Goal: Task Accomplishment & Management: Complete application form

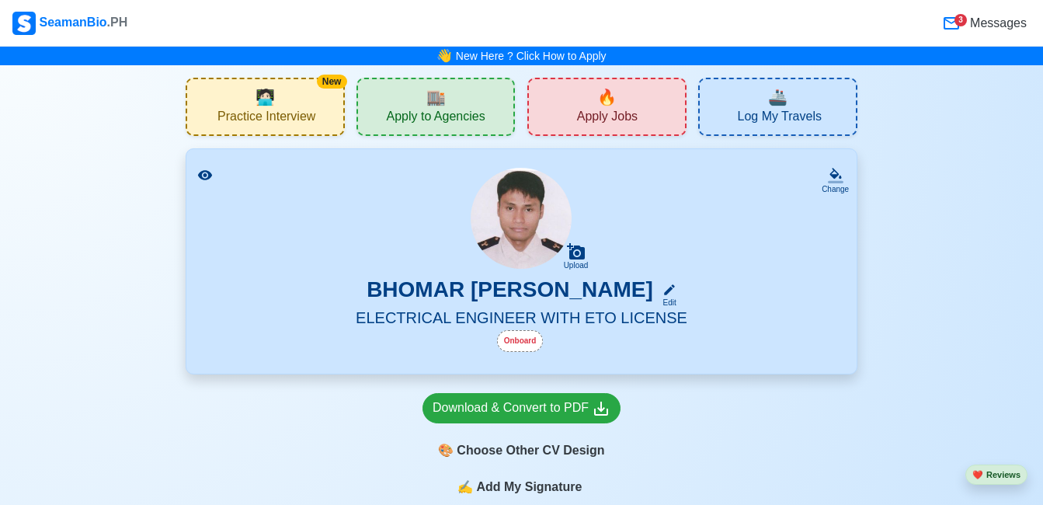
click at [619, 120] on span "Apply Jobs" at bounding box center [607, 118] width 61 height 19
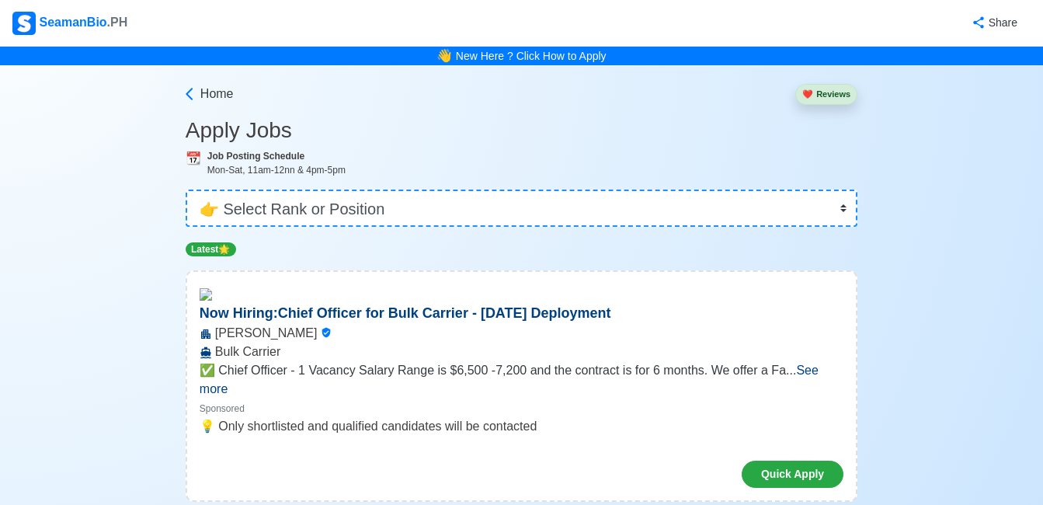
click at [747, 143] on h3 "Apply Jobs" at bounding box center [522, 130] width 672 height 26
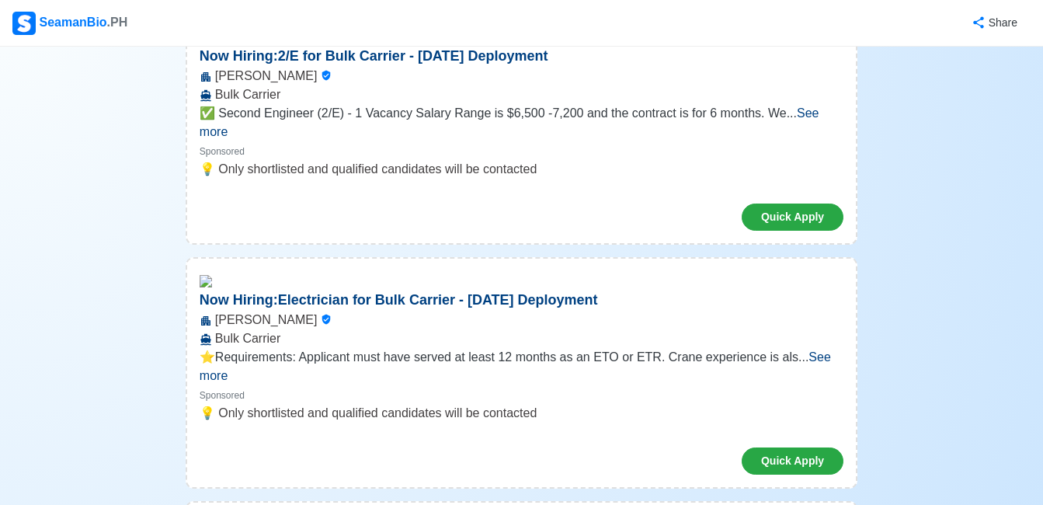
scroll to position [528, 0]
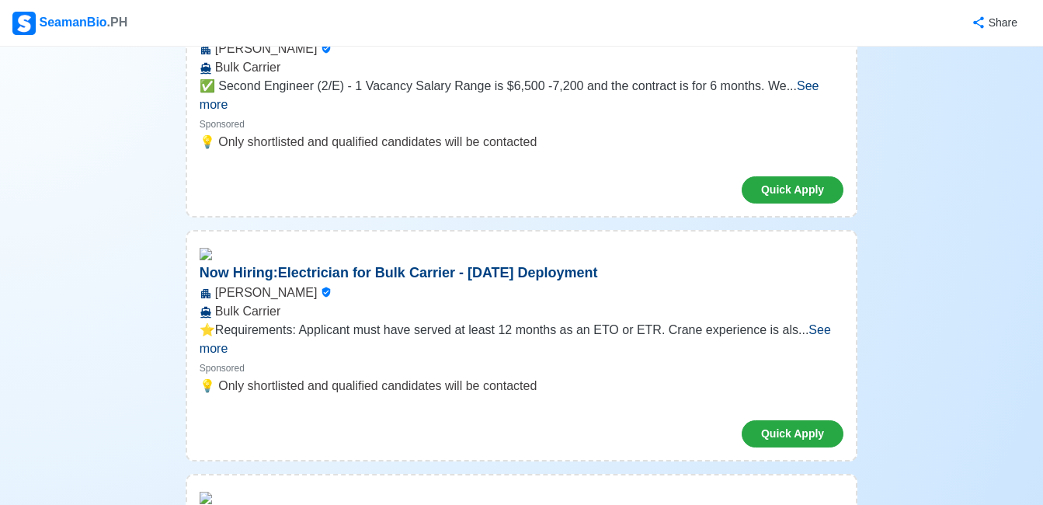
click at [811, 323] on span "See more" at bounding box center [516, 339] width 632 height 32
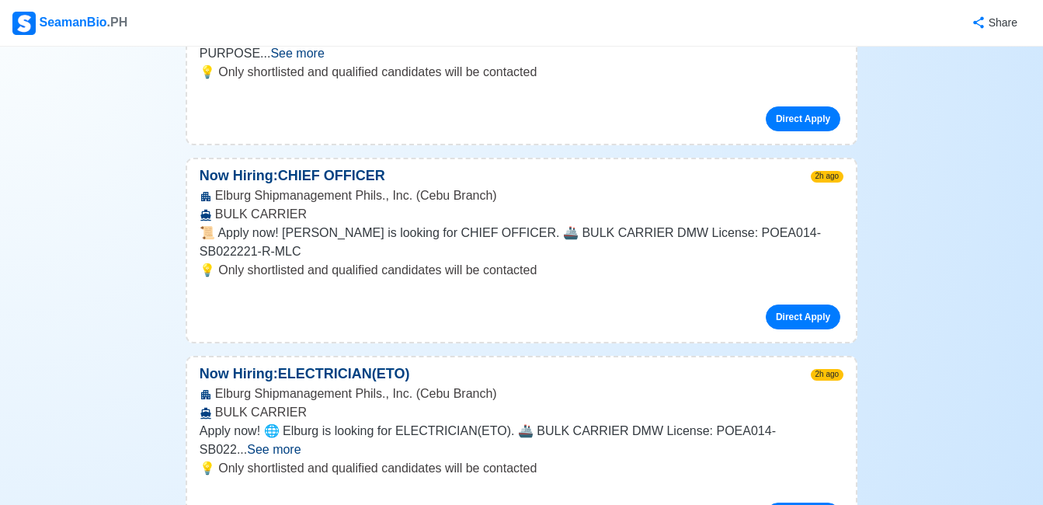
scroll to position [1523, 0]
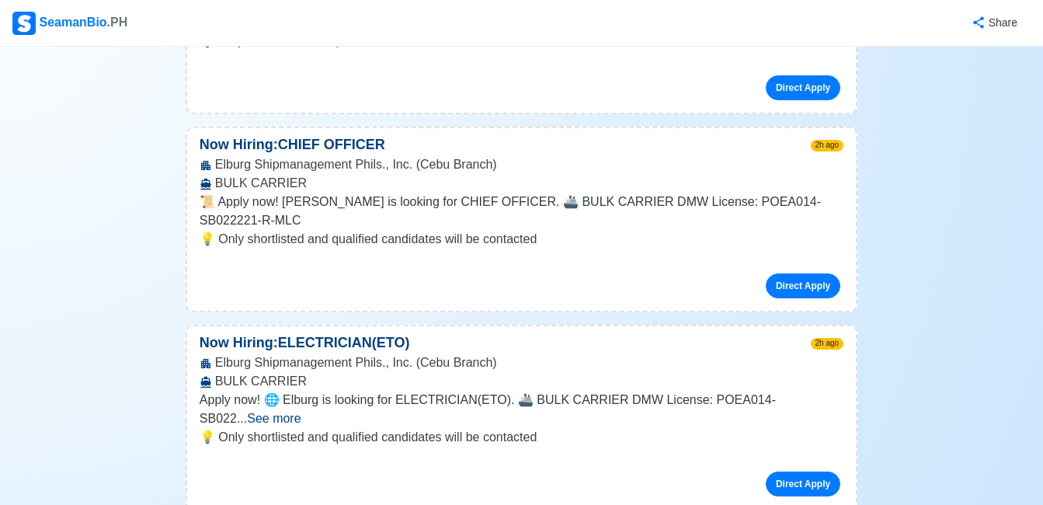
click at [301, 412] on span "See more" at bounding box center [274, 418] width 54 height 13
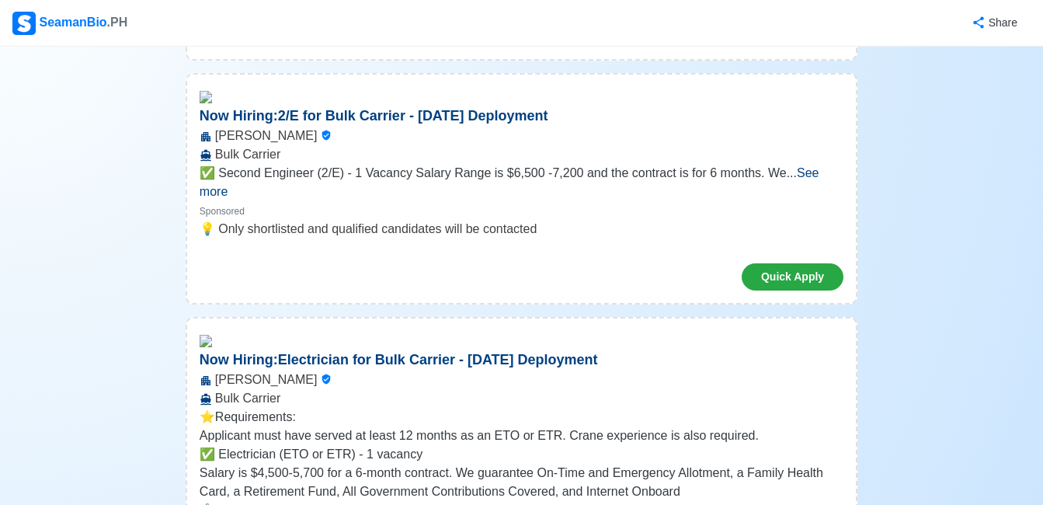
scroll to position [0, 0]
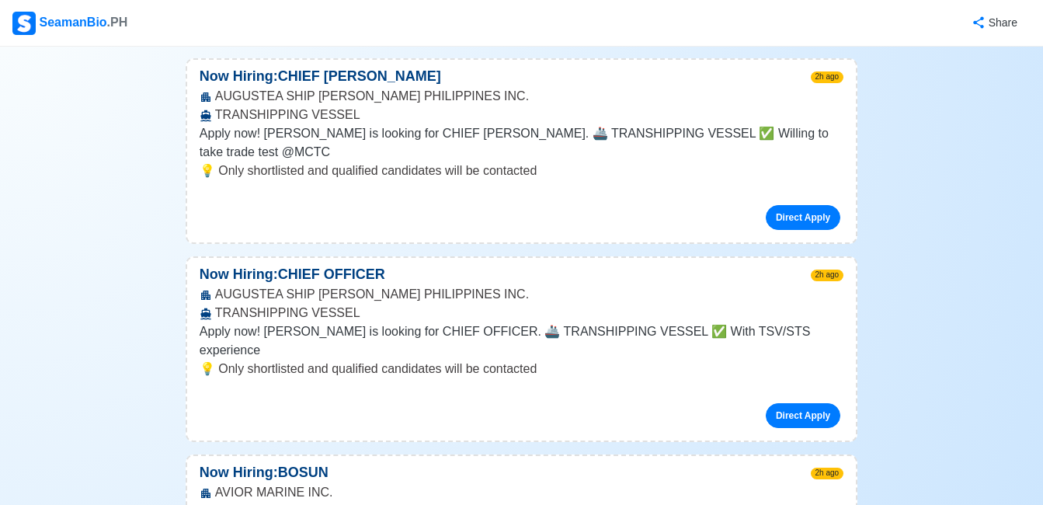
scroll to position [3325, 0]
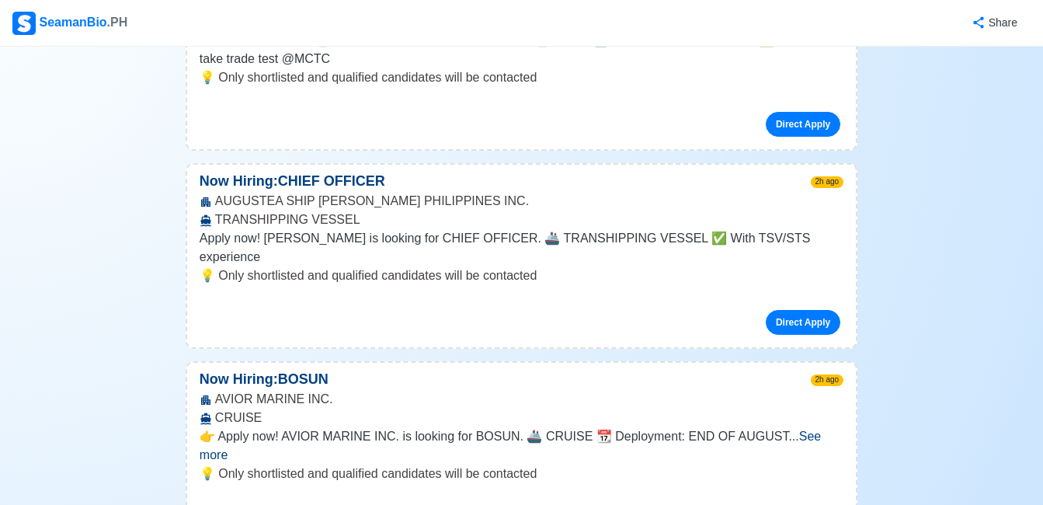
click at [821, 430] on span "See more" at bounding box center [511, 446] width 622 height 32
